Goal: Task Accomplishment & Management: Use online tool/utility

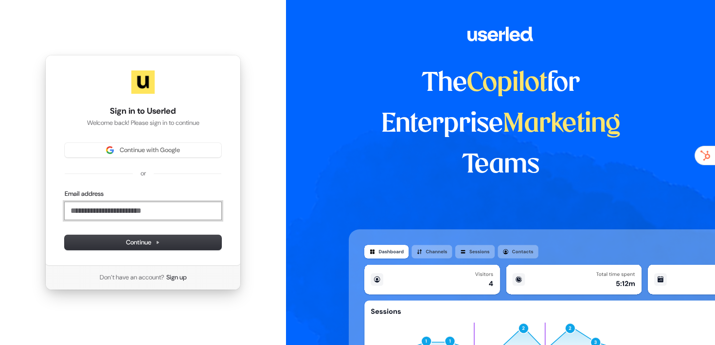
click at [119, 209] on input "Email address" at bounding box center [143, 211] width 157 height 18
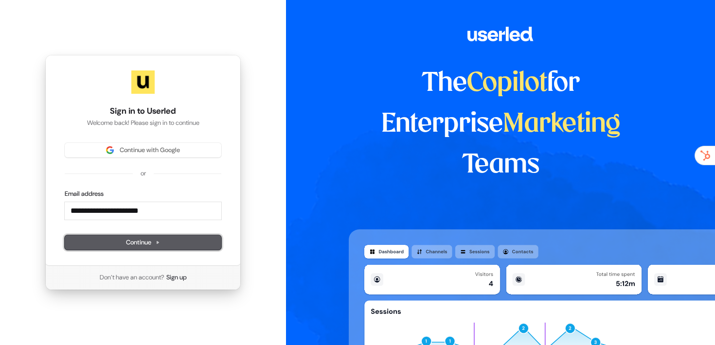
click at [153, 236] on button "Continue" at bounding box center [143, 242] width 157 height 15
type input "**********"
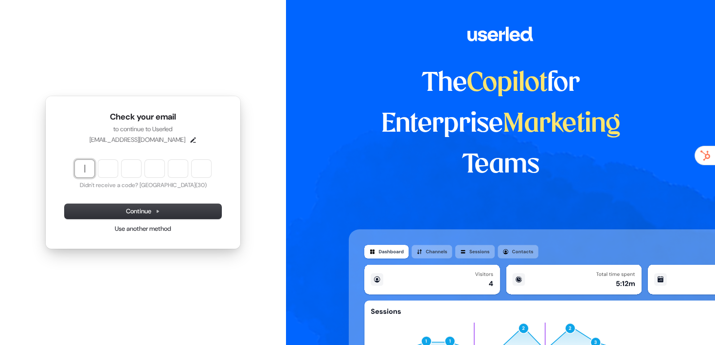
click at [94, 164] on input "Enter verification code" at bounding box center [153, 169] width 156 height 18
paste input "******"
type input "******"
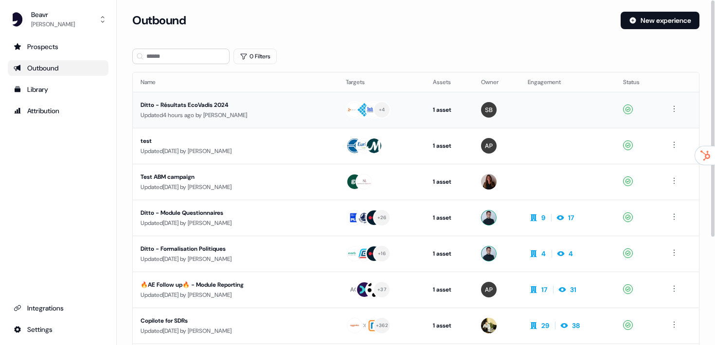
click at [220, 98] on td "Ditto - Résultats EcoVadis 2024 Updated 4 hours ago by [PERSON_NAME]" at bounding box center [235, 110] width 205 height 36
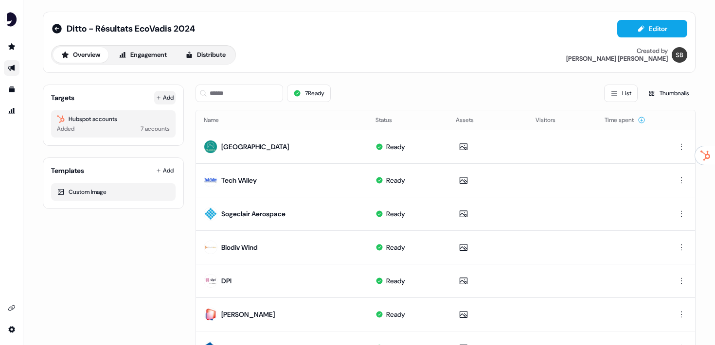
click at [155, 95] on button "Add" at bounding box center [164, 98] width 21 height 14
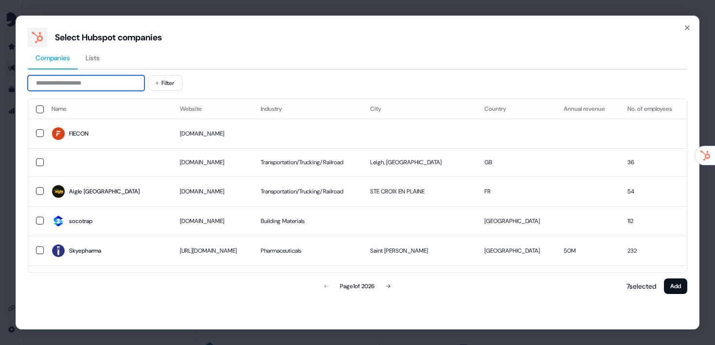
click at [80, 81] on input at bounding box center [86, 83] width 117 height 16
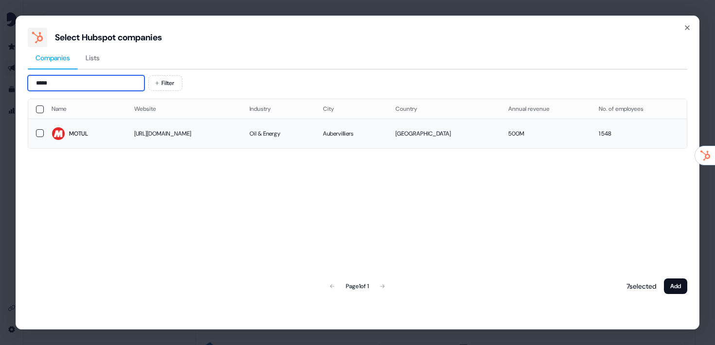
type input "*****"
click at [38, 127] on td at bounding box center [36, 134] width 16 height 30
click at [41, 133] on button "button" at bounding box center [40, 134] width 8 height 8
click at [37, 126] on td at bounding box center [36, 134] width 16 height 30
click at [39, 130] on button "button" at bounding box center [40, 134] width 8 height 8
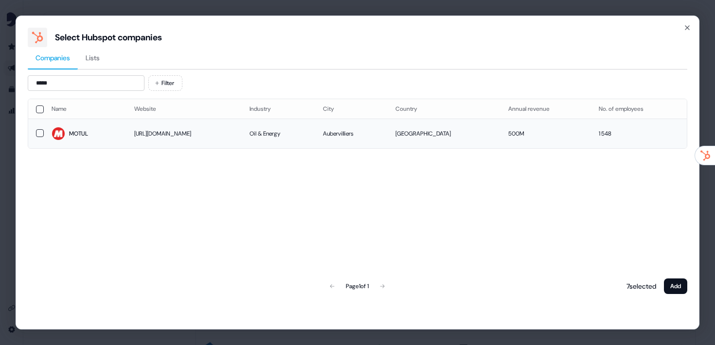
click at [39, 130] on button "button" at bounding box center [40, 133] width 8 height 8
click at [671, 289] on button "Add" at bounding box center [675, 287] width 23 height 16
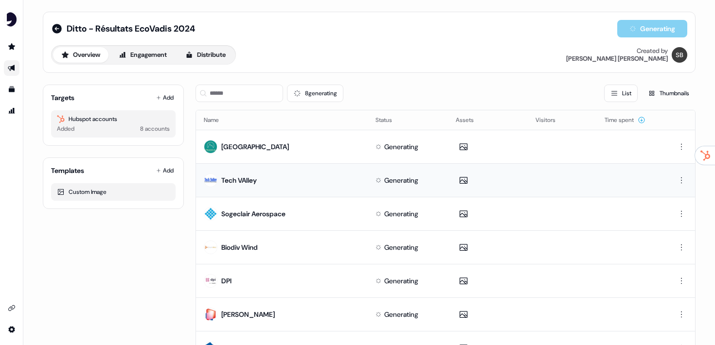
scroll to position [84, 0]
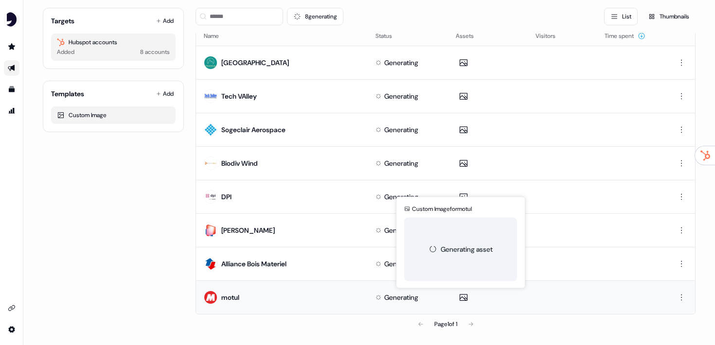
click at [496, 300] on div "Custom Image for motul Generating asset Custom Image for motul Generating asset" at bounding box center [488, 298] width 65 height 14
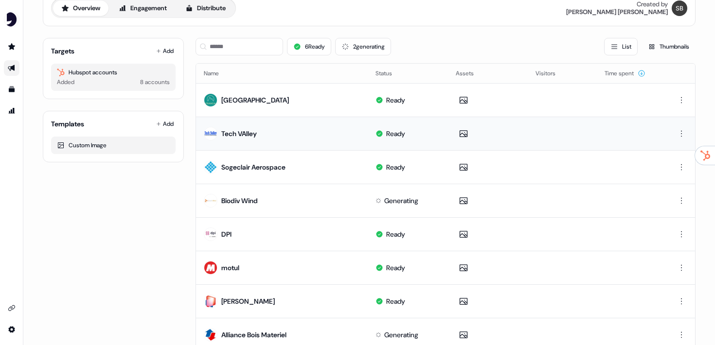
scroll to position [44, 0]
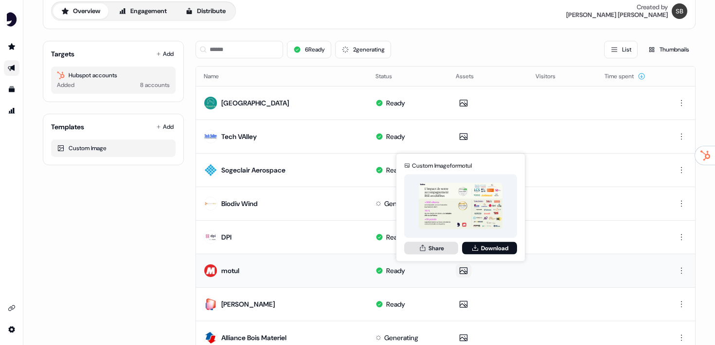
click at [434, 249] on button "Share" at bounding box center [431, 248] width 54 height 13
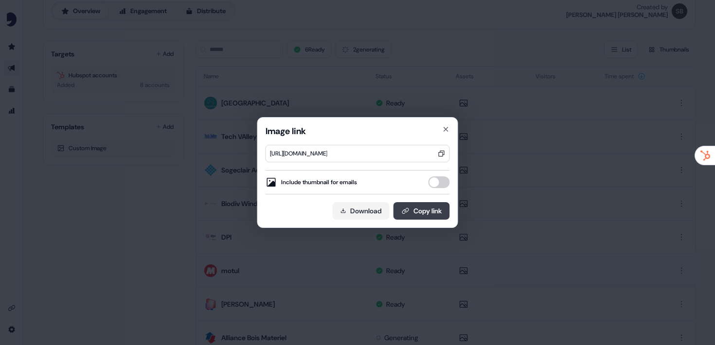
click at [406, 211] on icon at bounding box center [406, 211] width 8 height 8
